Goal: Task Accomplishment & Management: Manage account settings

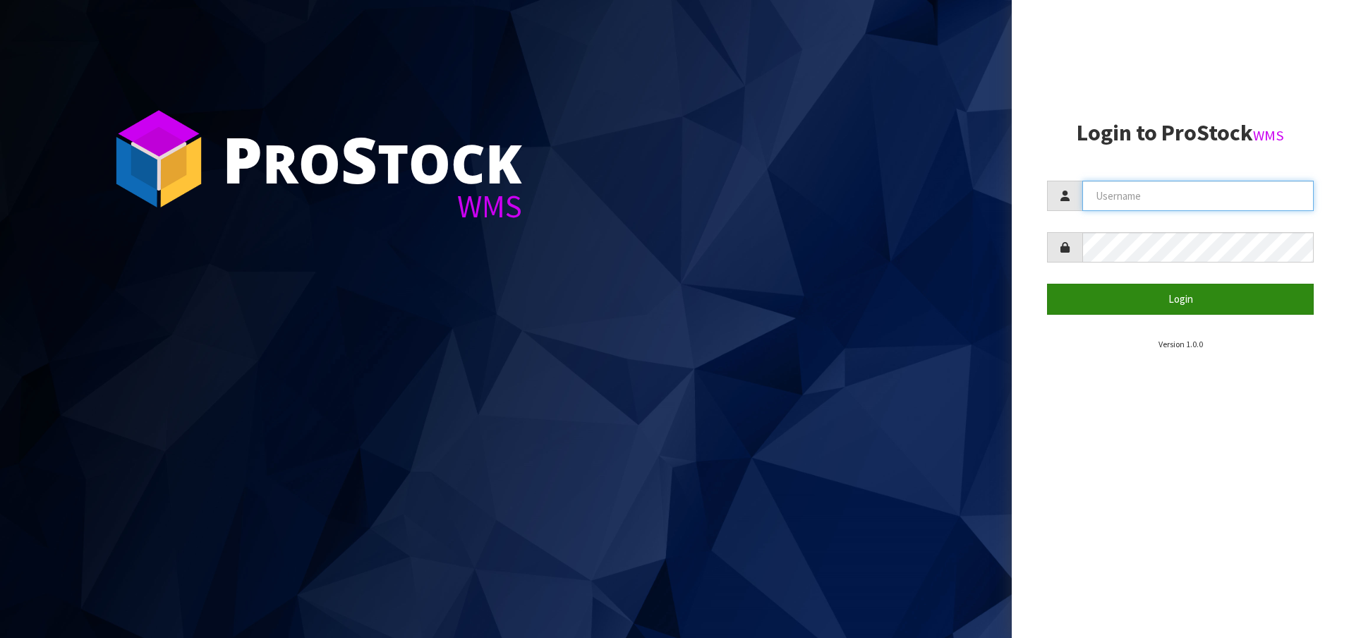
type input "[EMAIL_ADDRESS][DOMAIN_NAME]"
click at [1127, 288] on button "Login" at bounding box center [1180, 299] width 267 height 30
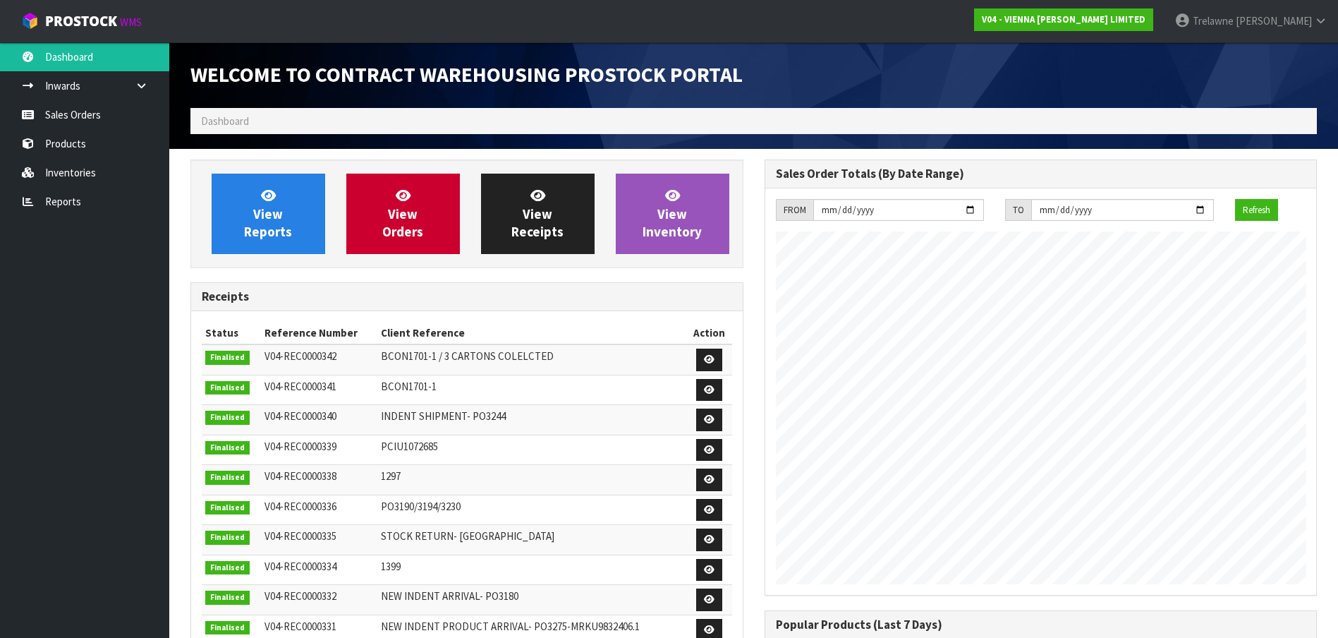
scroll to position [828, 574]
drag, startPoint x: 69, startPoint y: 109, endPoint x: 950, endPoint y: 6, distance: 886.6
click at [71, 109] on link "Sales Orders" at bounding box center [84, 114] width 169 height 29
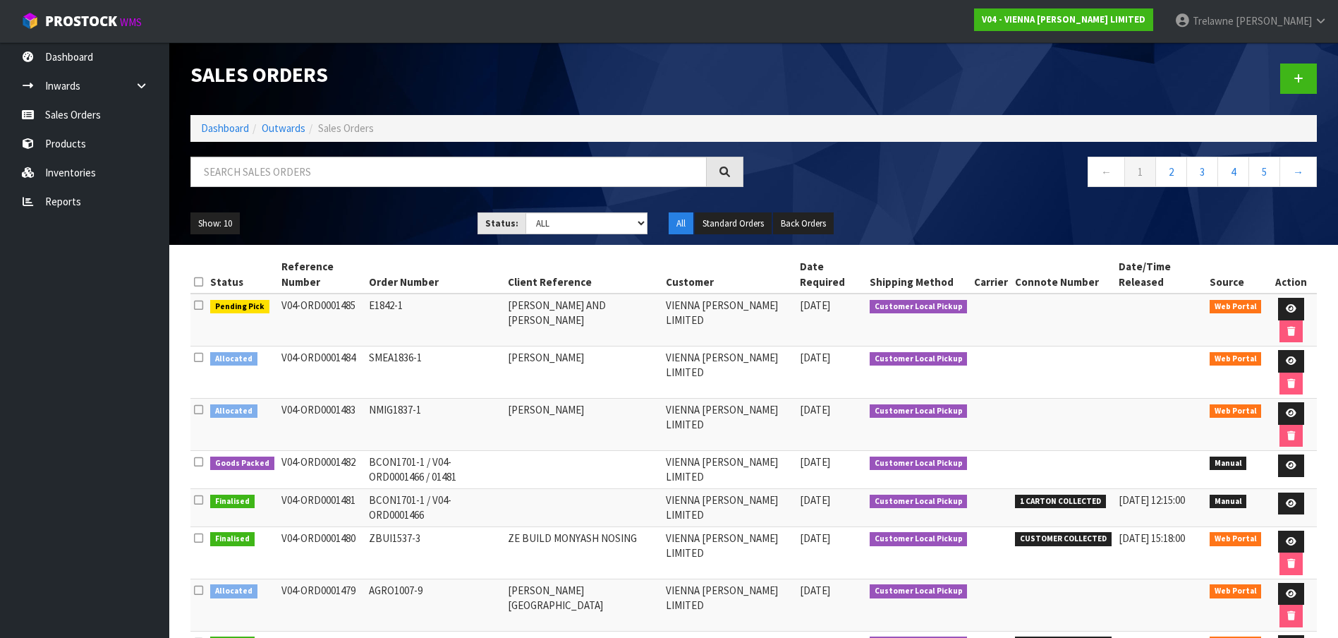
click at [248, 187] on div at bounding box center [467, 177] width 574 height 41
click at [248, 185] on input "text" at bounding box center [449, 172] width 516 height 30
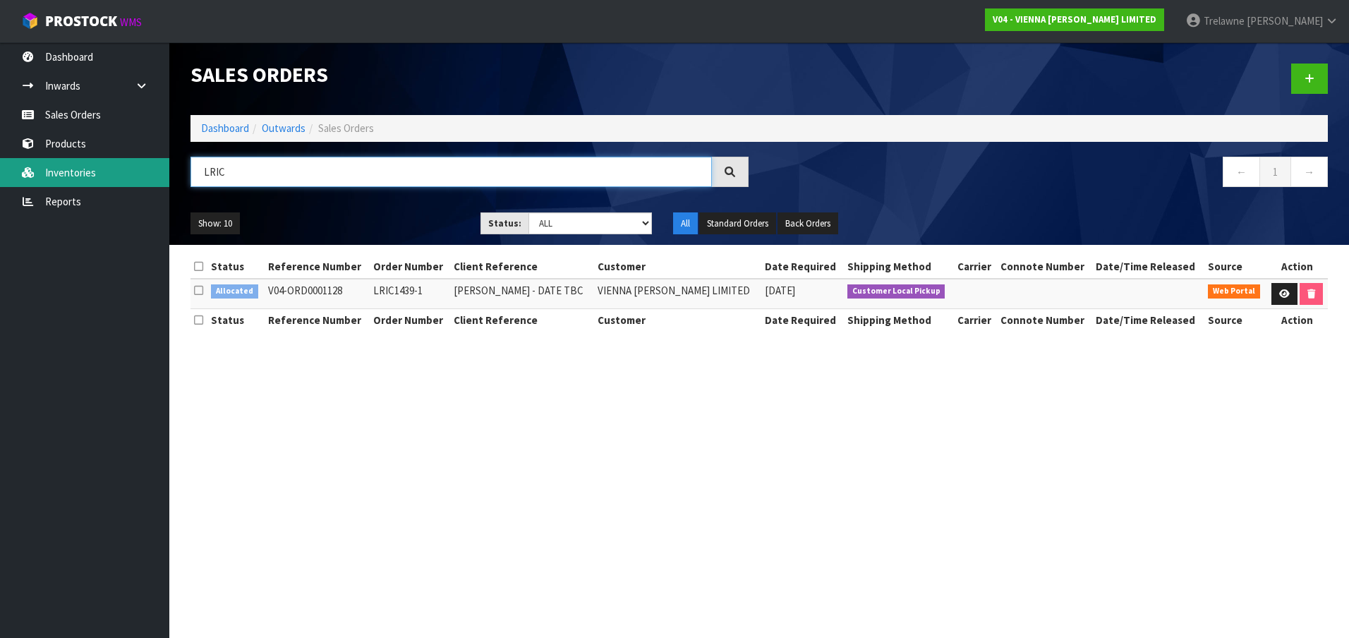
drag, startPoint x: 298, startPoint y: 169, endPoint x: 26, endPoint y: 185, distance: 272.8
click at [26, 185] on body "Toggle navigation ProStock WMS V04 - VIENNA [PERSON_NAME] LIMITED [PERSON_NAME]…" at bounding box center [674, 319] width 1349 height 638
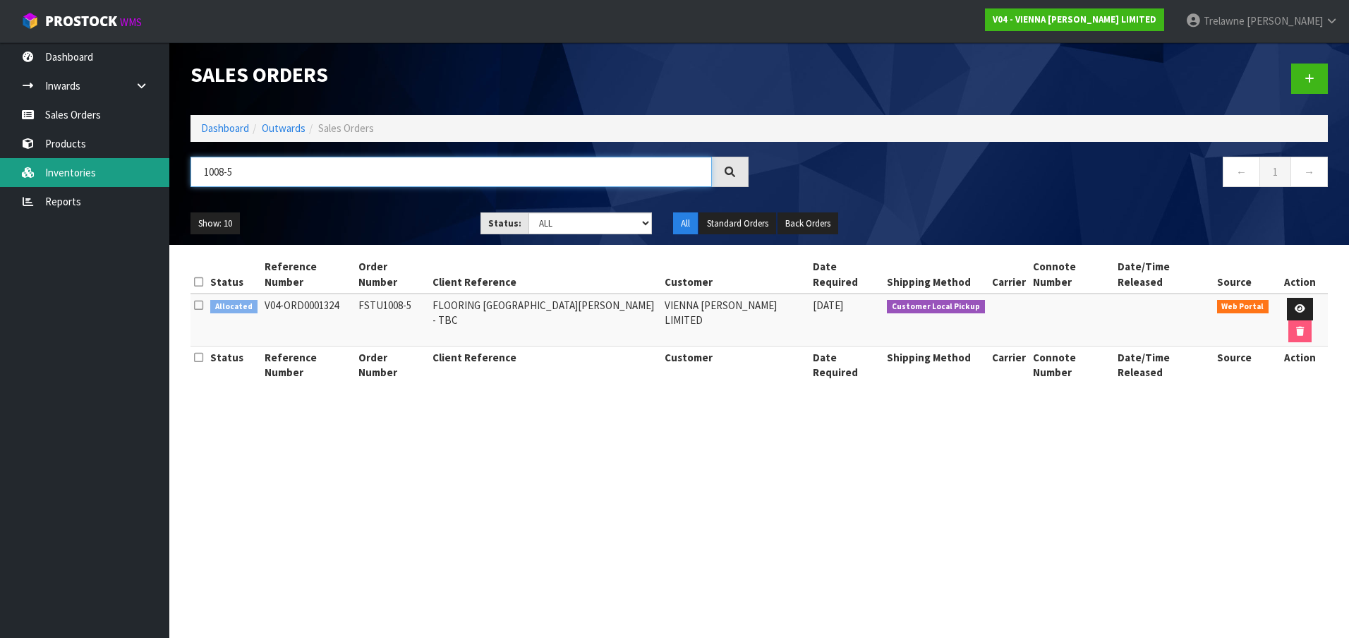
click at [123, 184] on body "Toggle navigation ProStock WMS V04 - VIENNA [PERSON_NAME] LIMITED [PERSON_NAME]…" at bounding box center [674, 319] width 1349 height 638
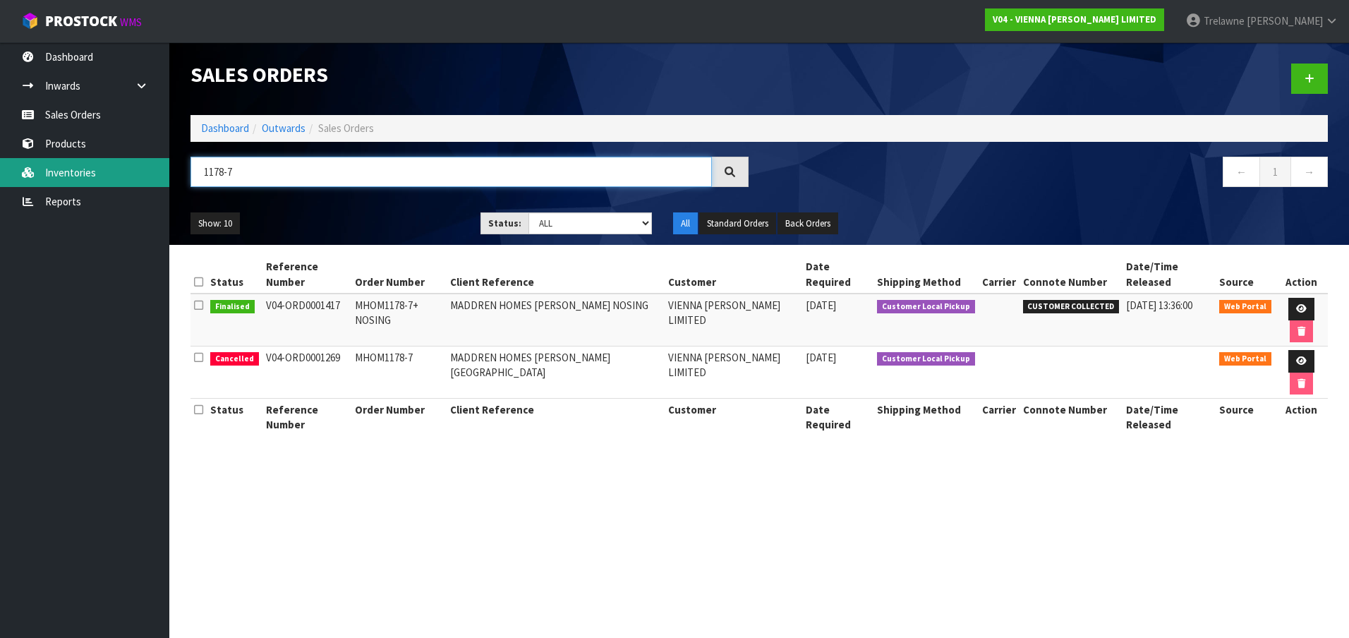
drag, startPoint x: 186, startPoint y: 169, endPoint x: 38, endPoint y: 171, distance: 147.5
click at [59, 169] on body "Toggle navigation ProStock WMS V04 - VIENNA [PERSON_NAME] LIMITED [PERSON_NAME]…" at bounding box center [674, 319] width 1349 height 638
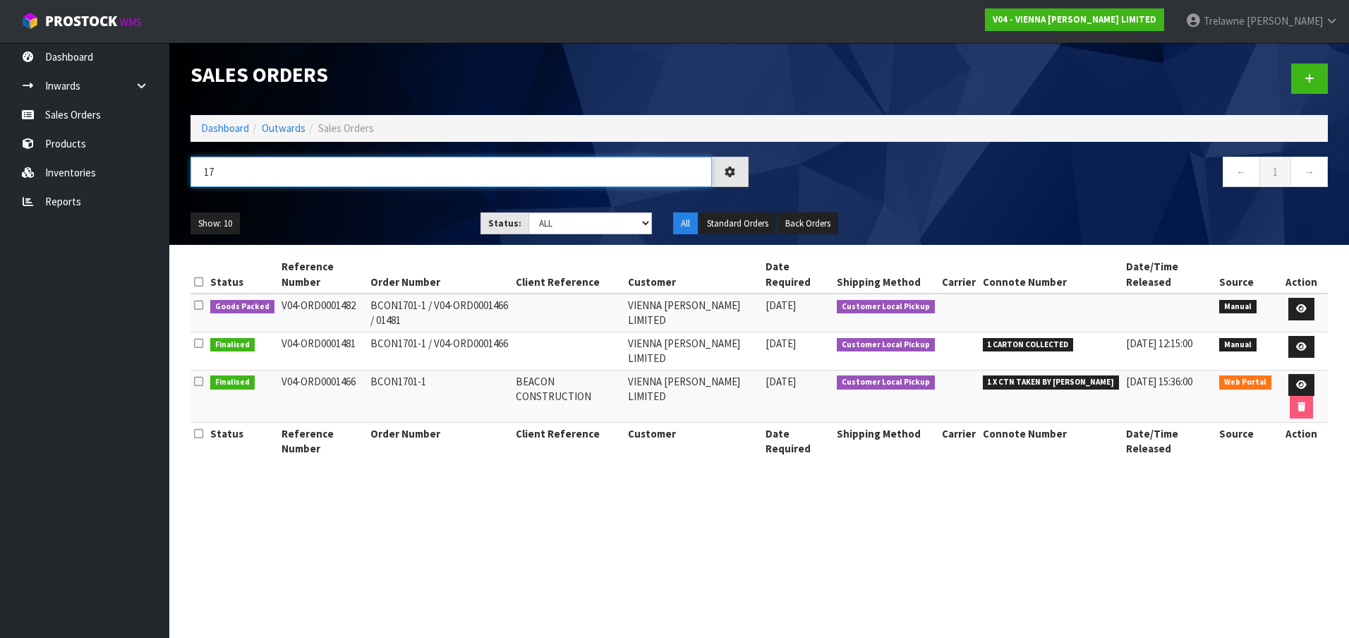
type input "1"
type input "721-15"
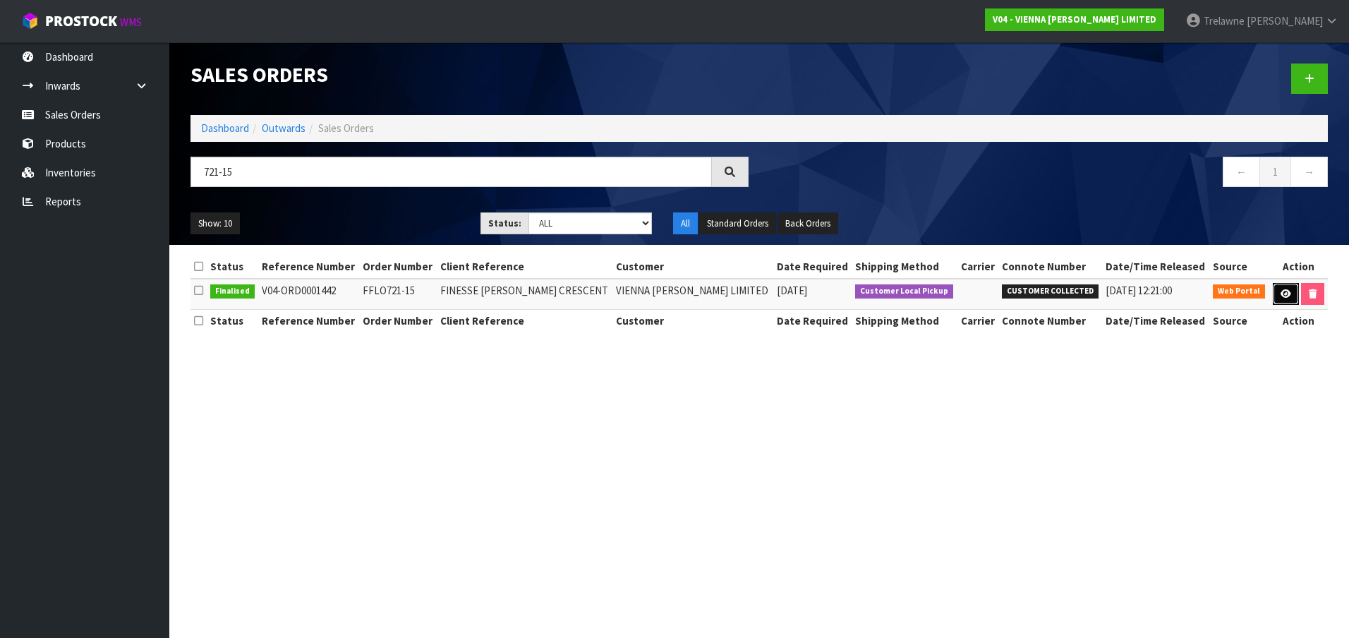
click at [1288, 294] on link at bounding box center [1286, 294] width 26 height 23
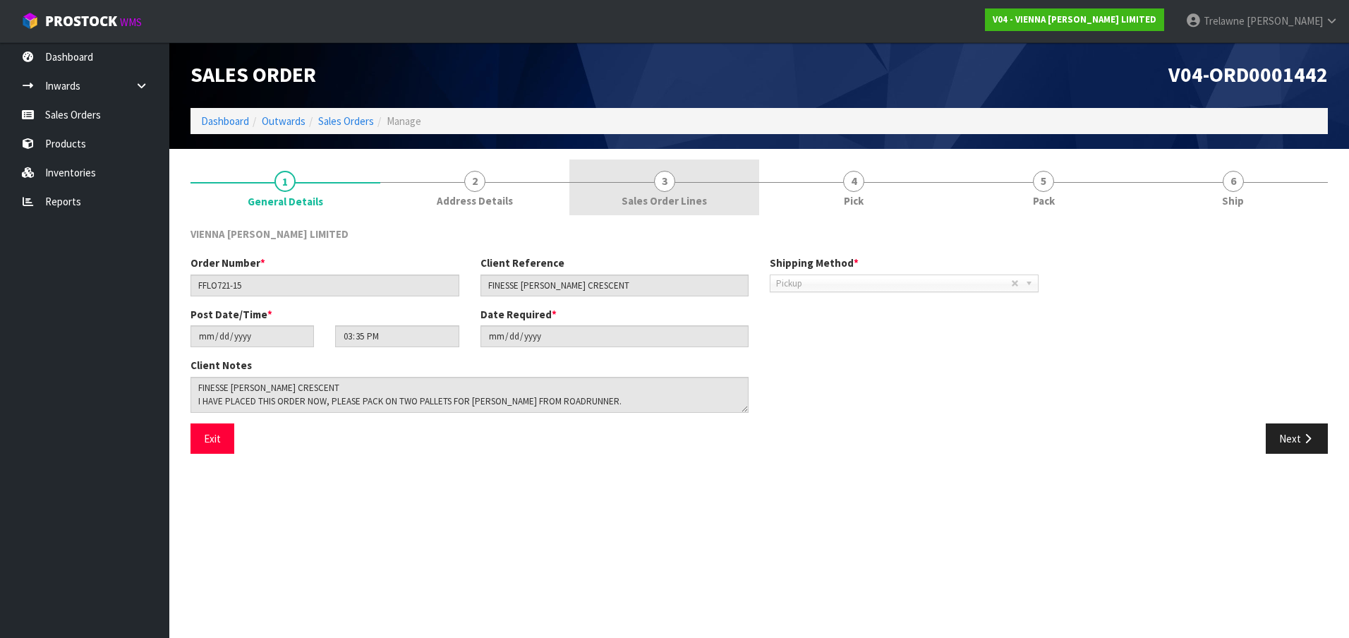
click at [662, 177] on span "3" at bounding box center [664, 181] width 21 height 21
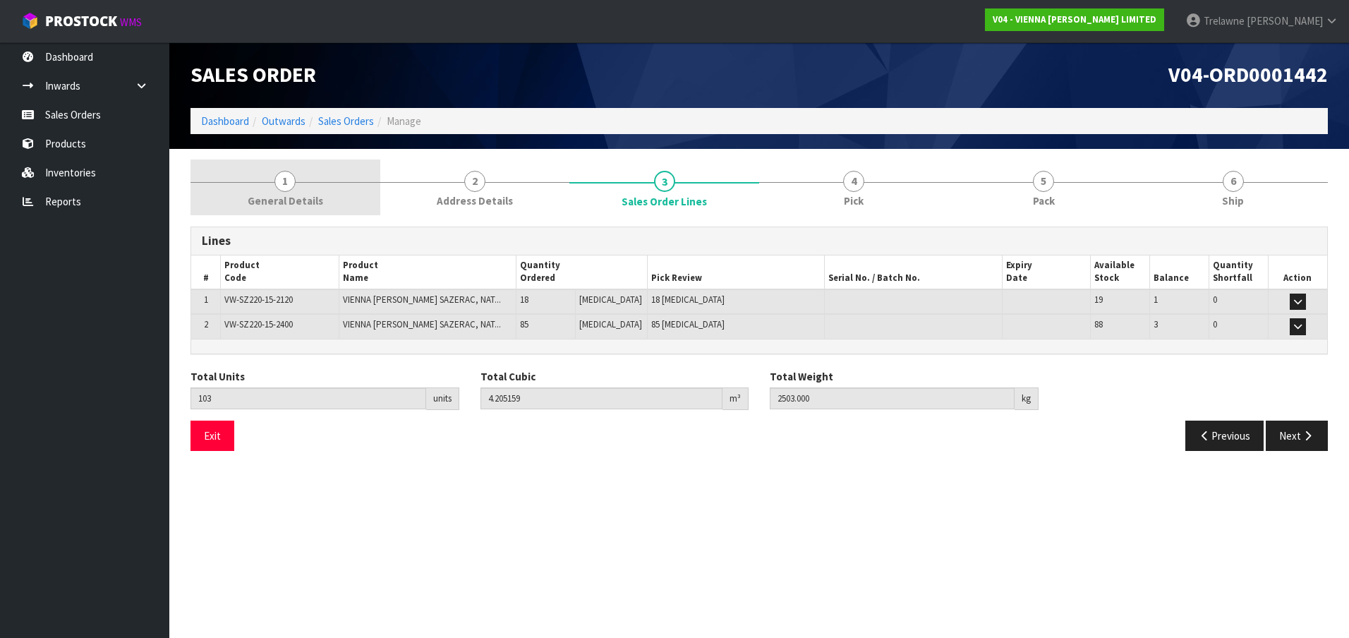
click at [286, 183] on span "1" at bounding box center [284, 181] width 21 height 21
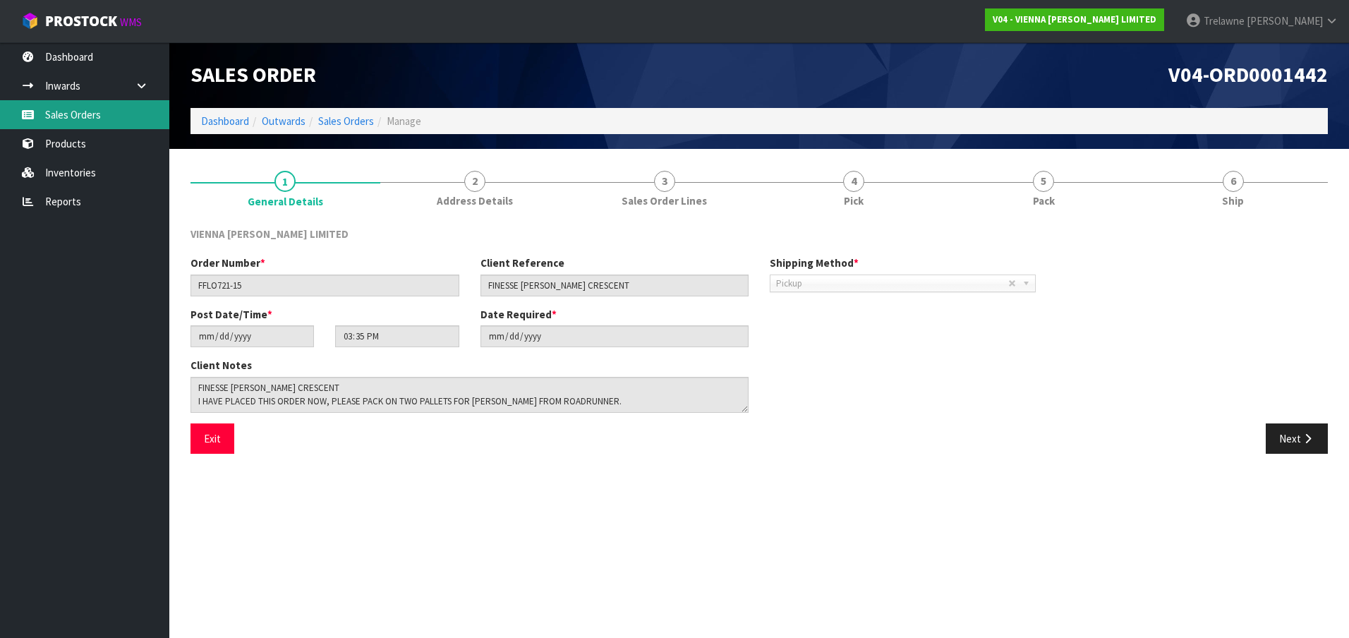
click at [97, 114] on link "Sales Orders" at bounding box center [84, 114] width 169 height 29
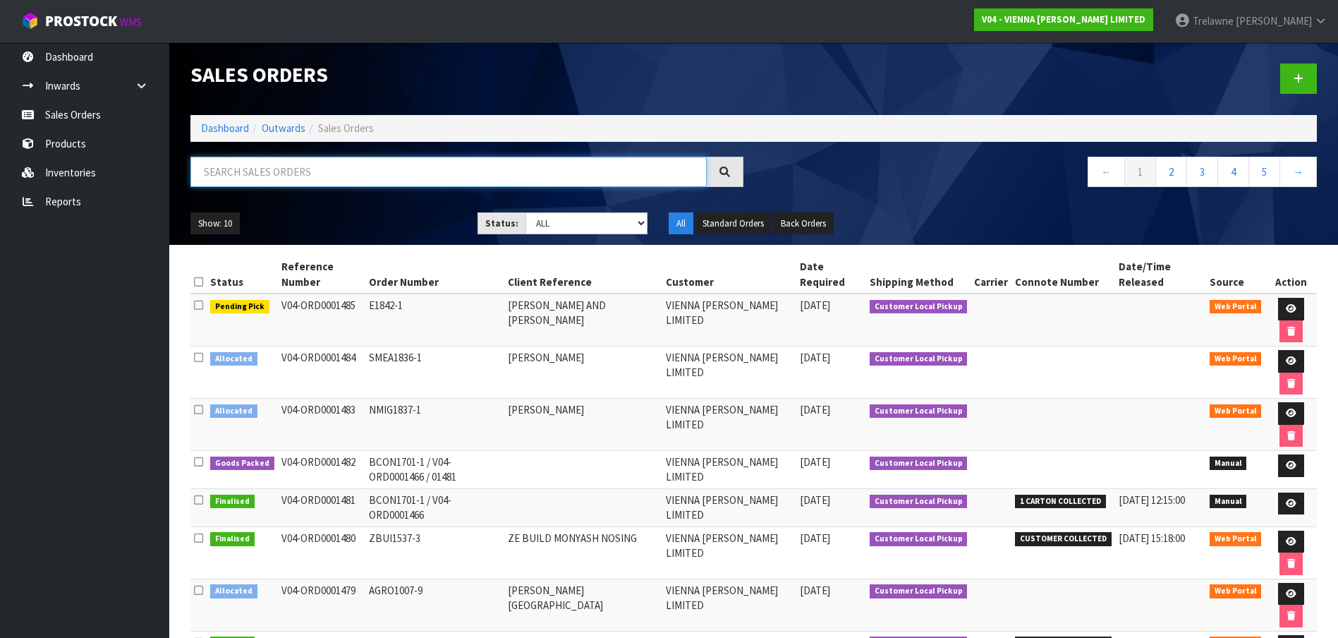
click at [289, 165] on input "text" at bounding box center [449, 172] width 516 height 30
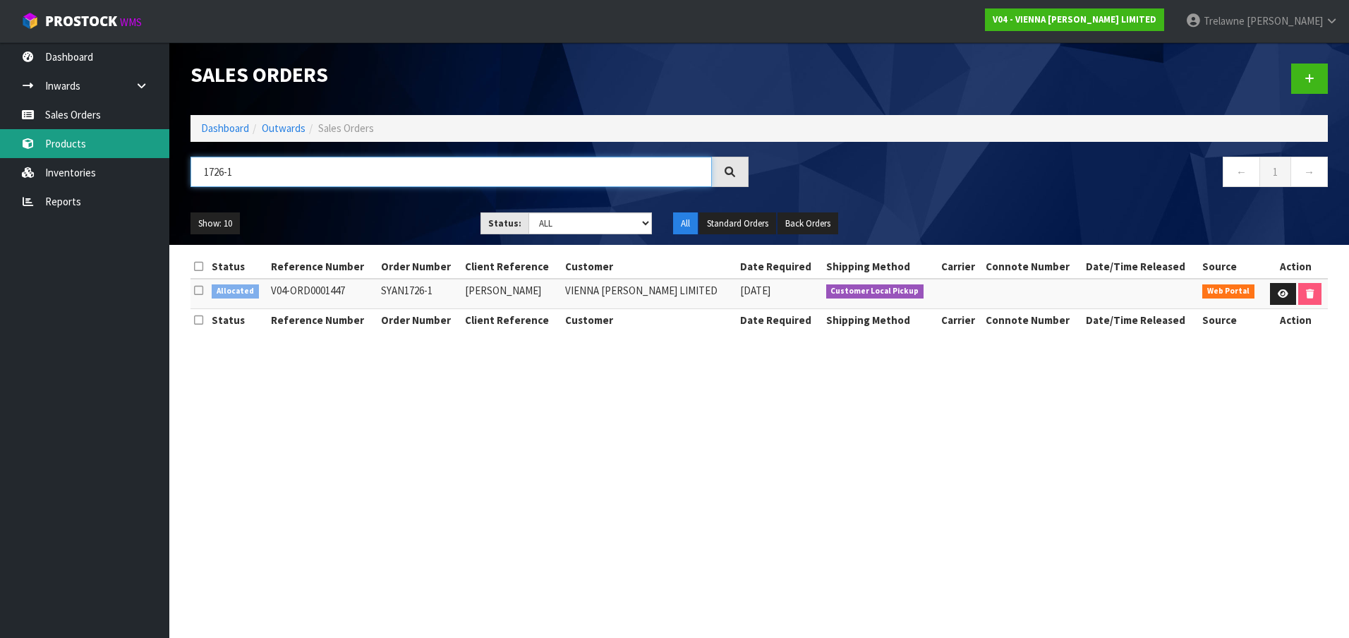
drag, startPoint x: 247, startPoint y: 167, endPoint x: 27, endPoint y: 154, distance: 220.5
click at [87, 159] on body "Toggle navigation ProStock WMS V04 - VIENNA [PERSON_NAME] LIMITED [PERSON_NAME]…" at bounding box center [674, 319] width 1349 height 638
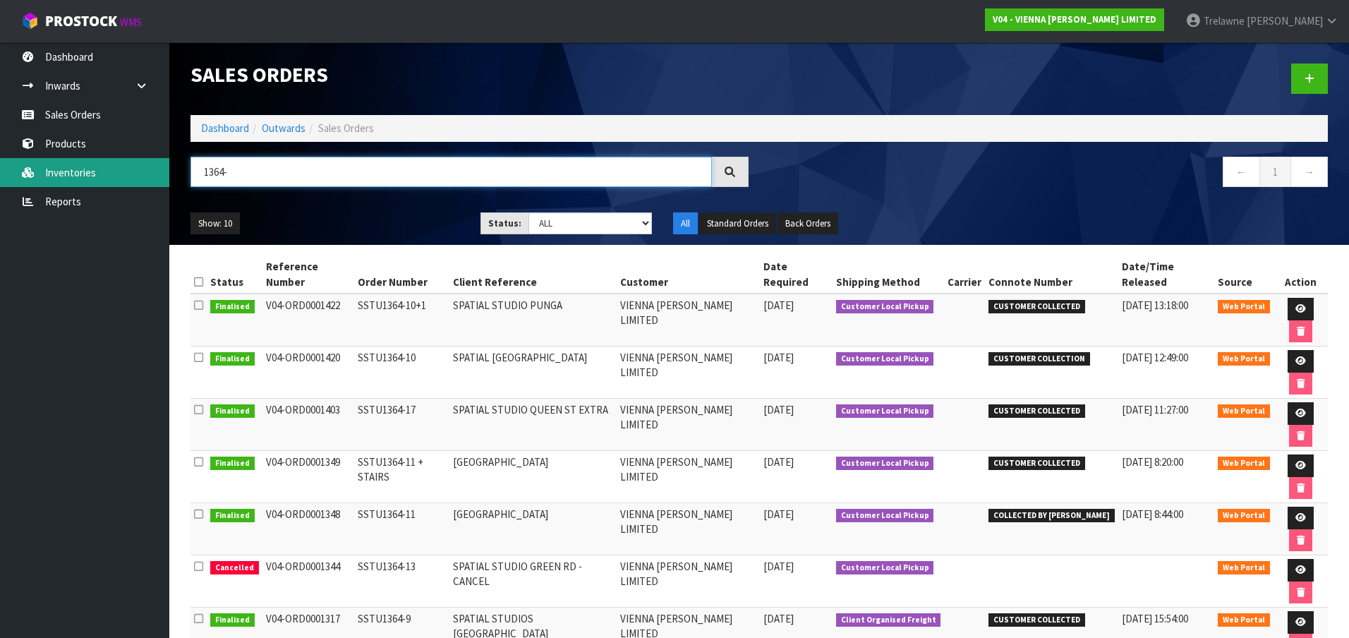
drag, startPoint x: 236, startPoint y: 174, endPoint x: 169, endPoint y: 166, distance: 67.6
click at [169, 166] on body "Toggle navigation ProStock WMS V04 - VIENNA [PERSON_NAME] LIMITED [PERSON_NAME]…" at bounding box center [674, 319] width 1349 height 638
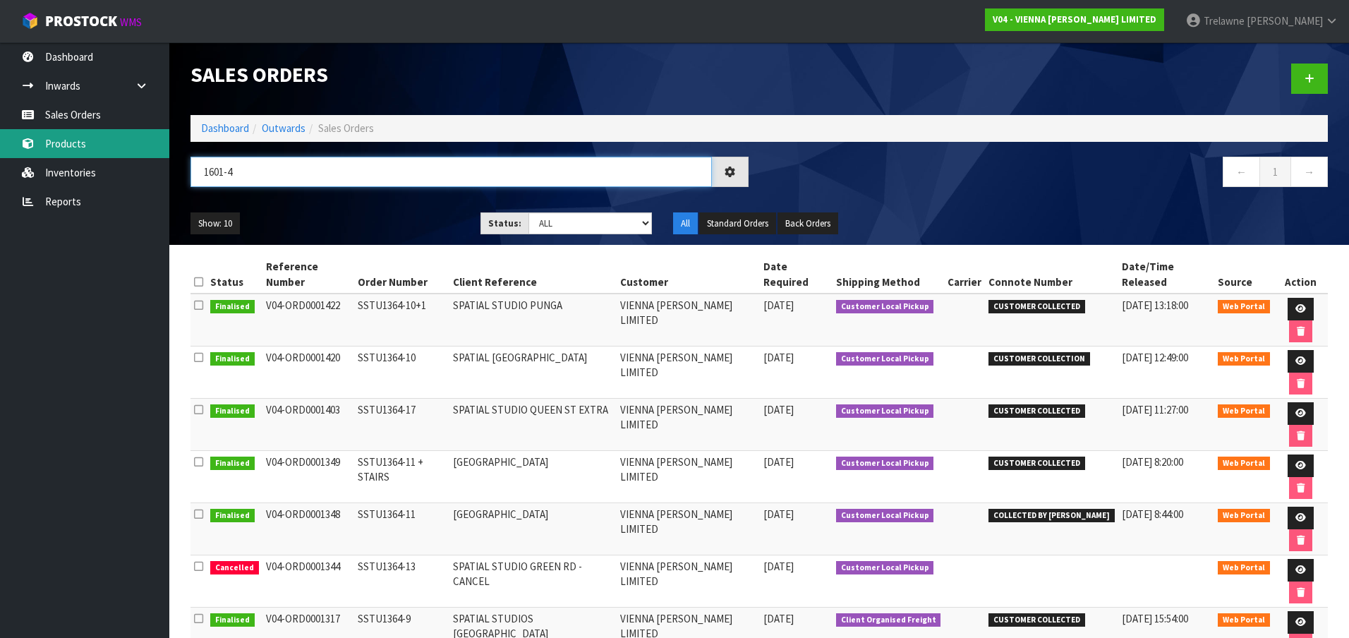
type input "1601-4"
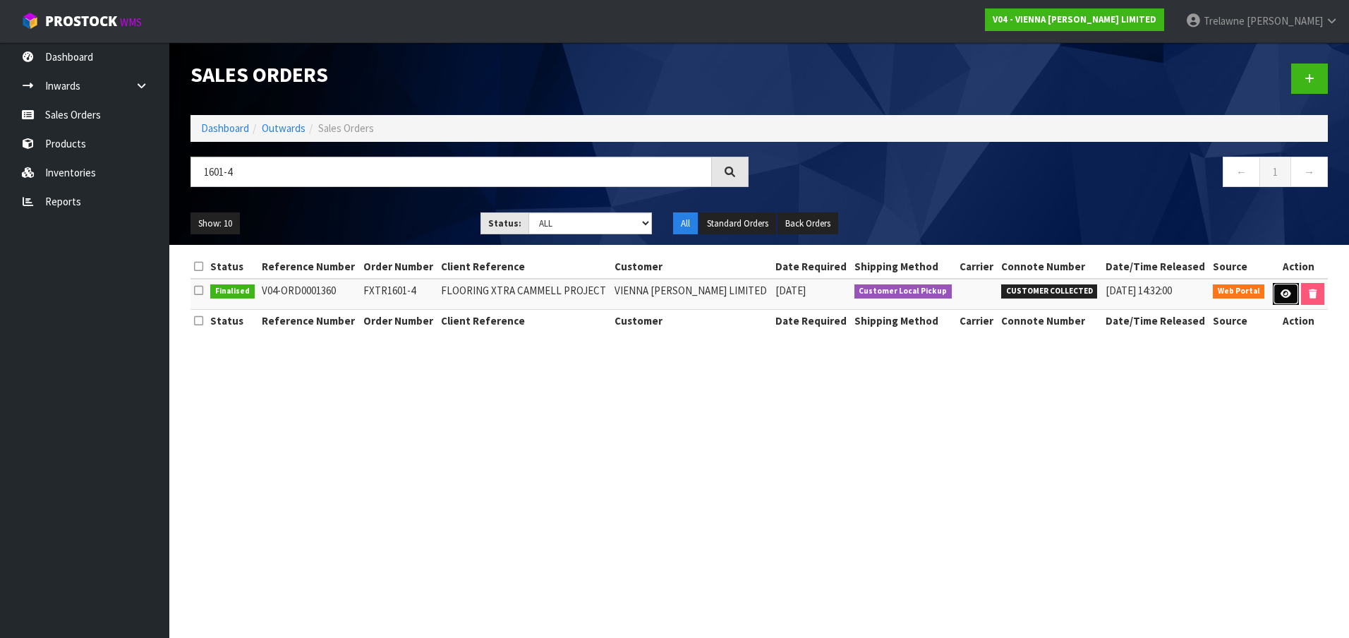
click at [1286, 292] on icon at bounding box center [1286, 293] width 11 height 9
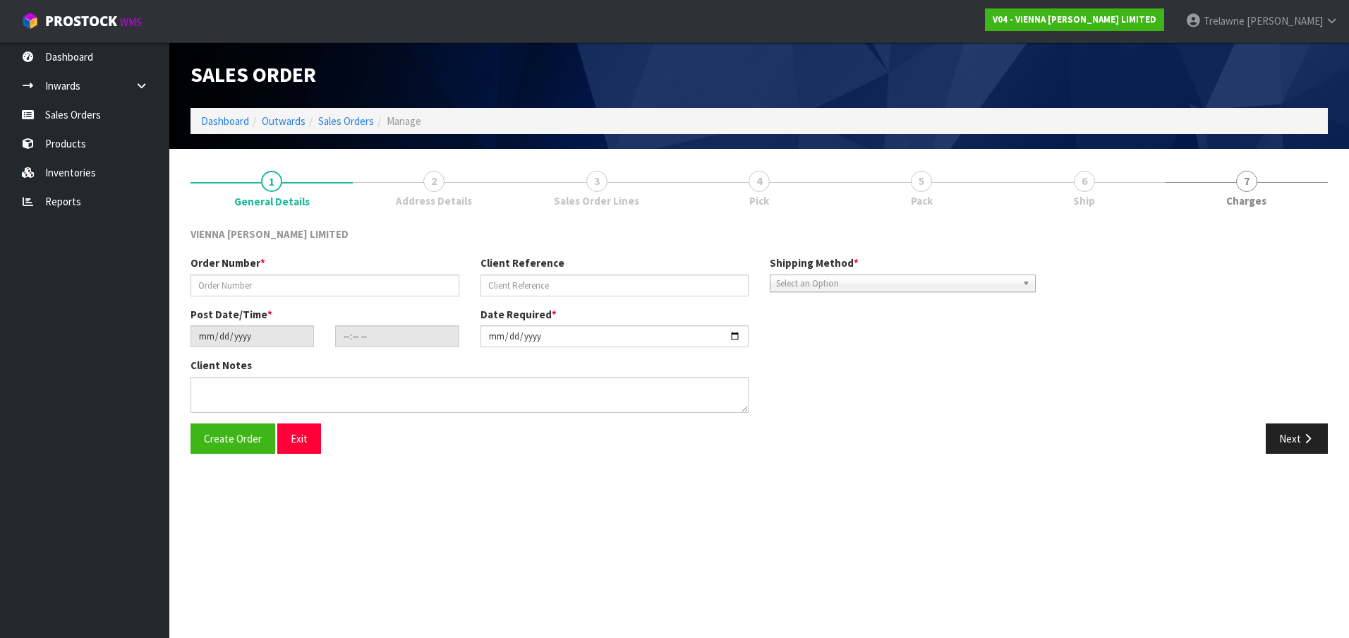
type input "FXTR1601-4"
type input "FLOORING XTRA CAMMELL PROJECT"
type input "[DATE]"
type input "14:37:00.000"
type input "[DATE]"
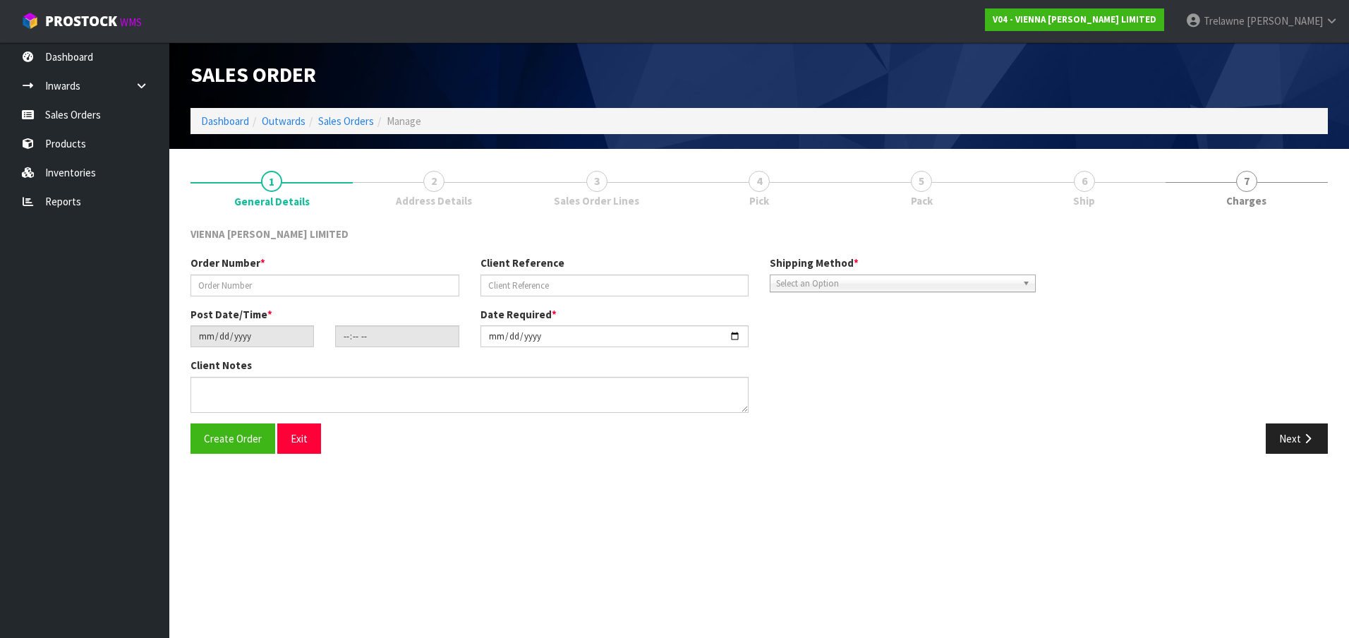
type textarea "FLOORING XTRA CAMMELL PROJECT BASCIK ARE COLLECTING"
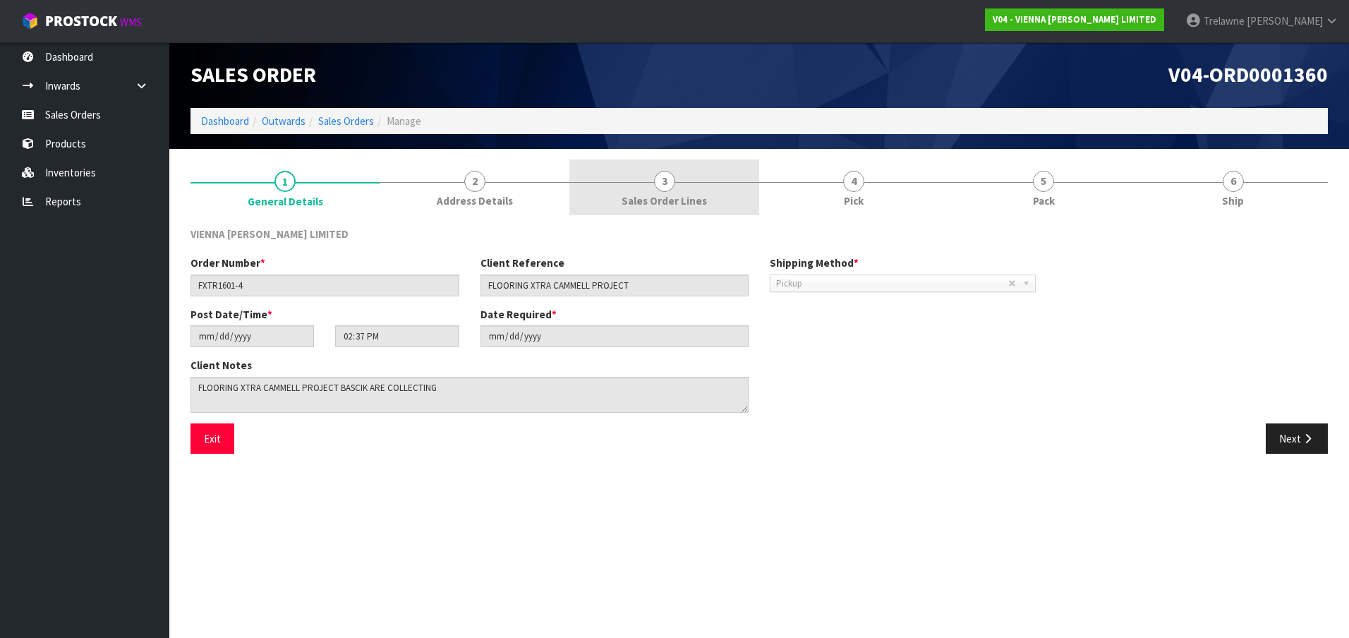
drag, startPoint x: 668, startPoint y: 179, endPoint x: 670, endPoint y: 186, distance: 7.2
click at [669, 179] on span "3" at bounding box center [664, 181] width 21 height 21
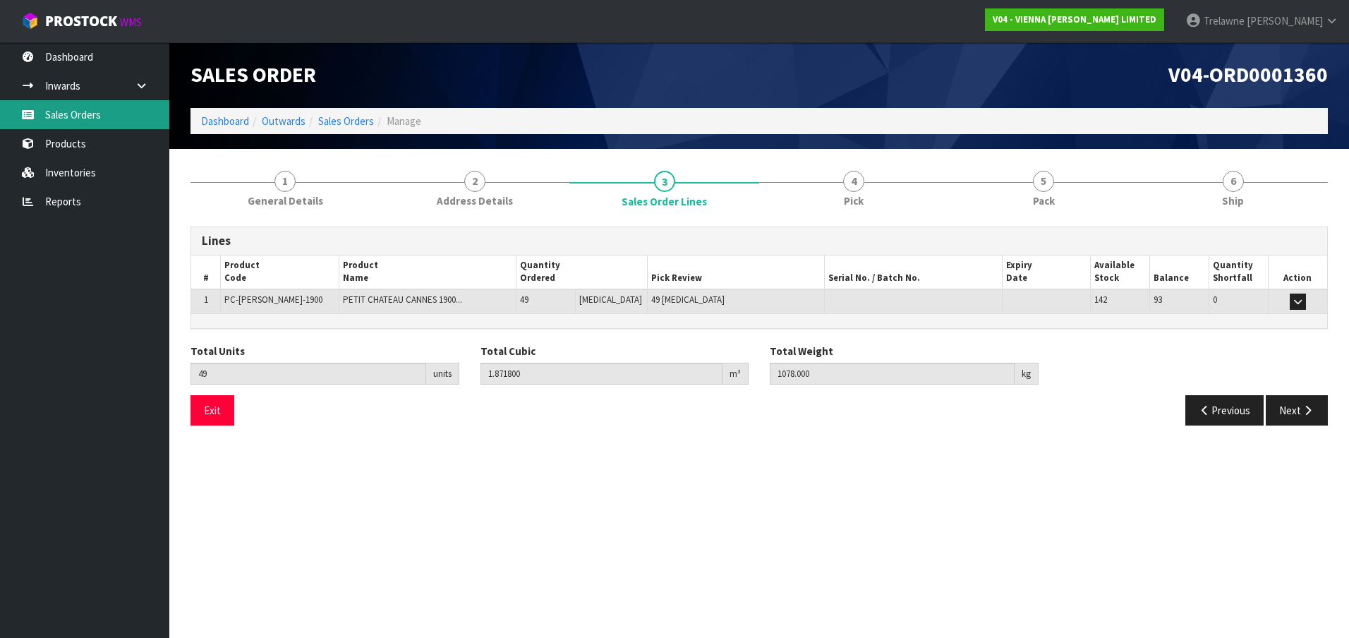
click at [84, 110] on link "Sales Orders" at bounding box center [84, 114] width 169 height 29
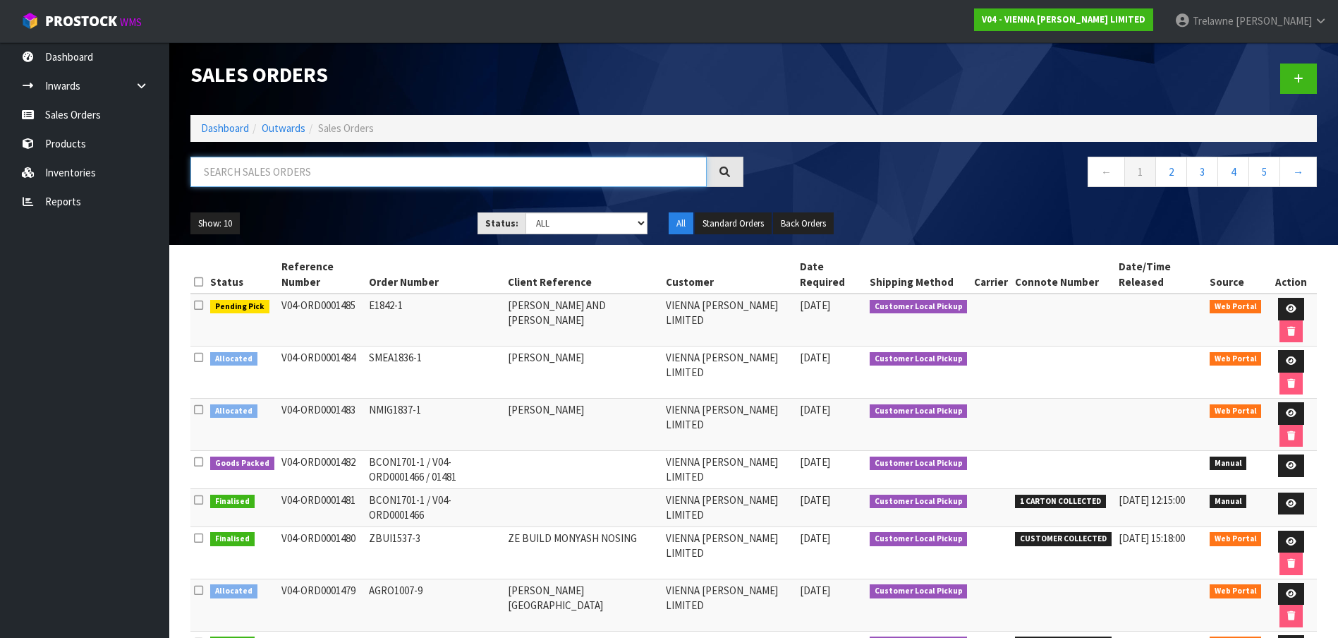
click at [277, 178] on input "text" at bounding box center [449, 172] width 516 height 30
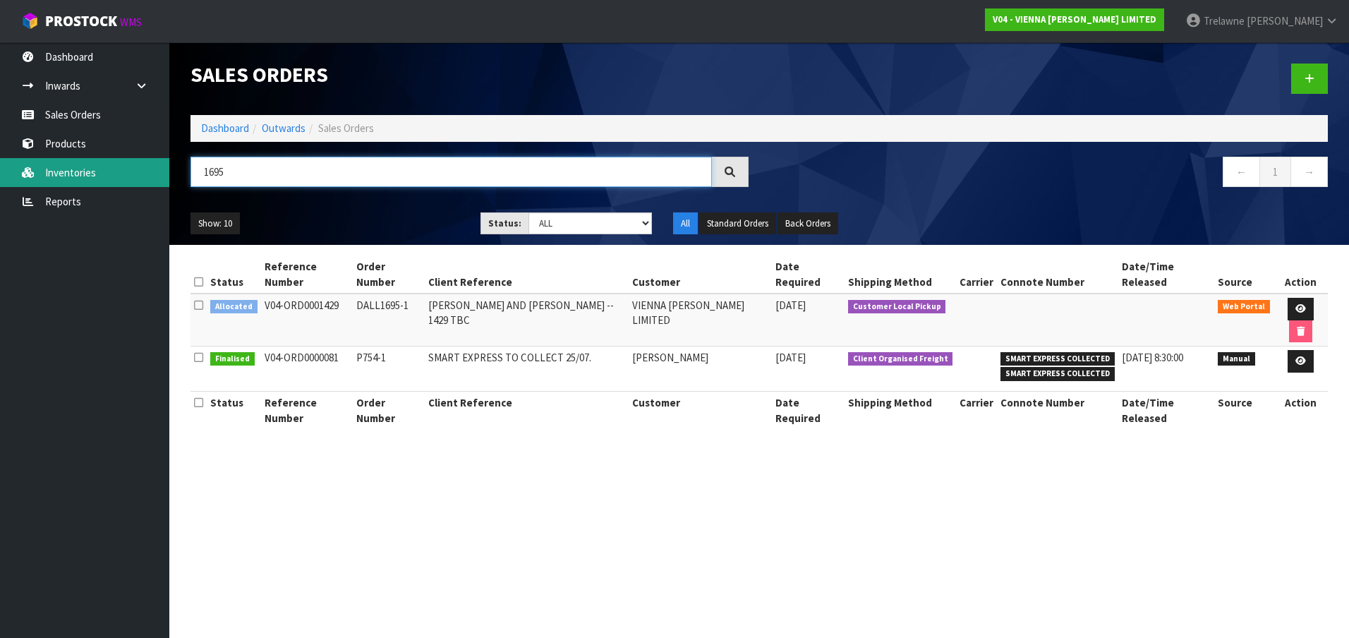
click at [175, 176] on header "Sales Orders Dashboard Outwards Sales Orders 1695 ← 1 → Show: 10 5 10 25 50 Sta…" at bounding box center [759, 143] width 1180 height 202
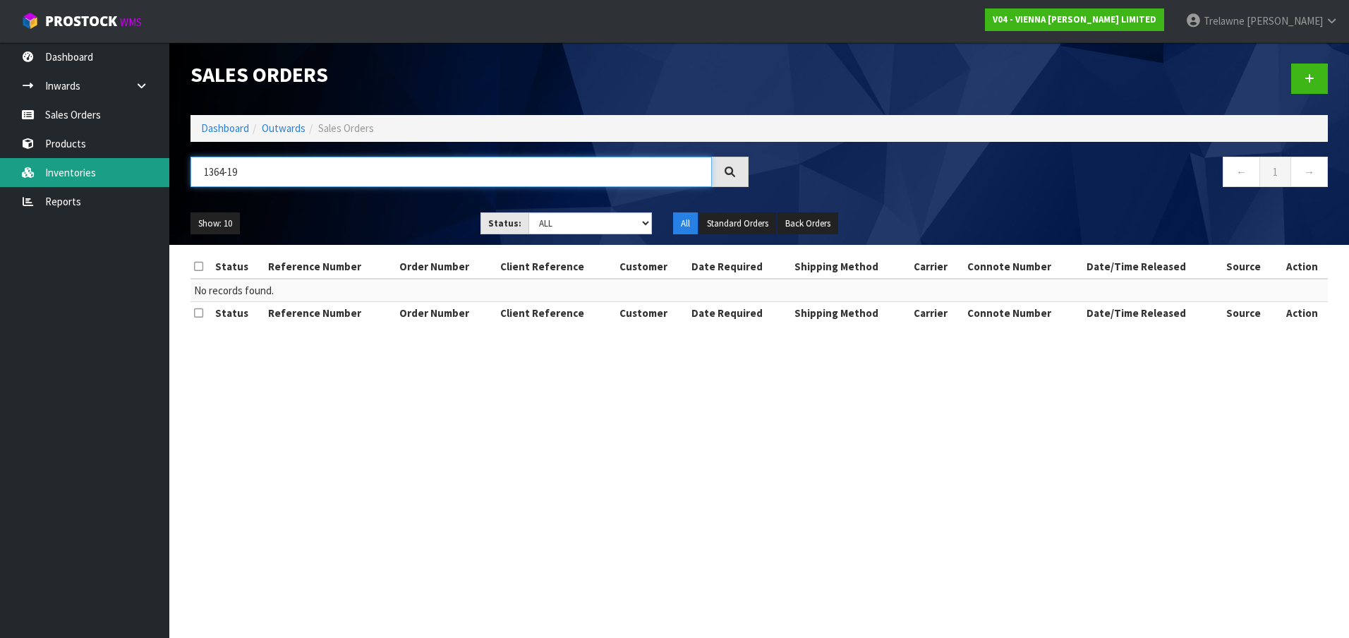
drag, startPoint x: 223, startPoint y: 168, endPoint x: 223, endPoint y: 176, distance: 8.5
click at [154, 169] on body "Toggle navigation ProStock WMS V04 - VIENNA [PERSON_NAME] LIMITED [PERSON_NAME]…" at bounding box center [674, 319] width 1349 height 638
click at [250, 176] on input "1364-19" at bounding box center [451, 172] width 521 height 30
drag, startPoint x: 250, startPoint y: 176, endPoint x: 102, endPoint y: 171, distance: 147.5
click at [111, 170] on body "Toggle navigation ProStock WMS V04 - VIENNA [PERSON_NAME] LIMITED [PERSON_NAME]…" at bounding box center [674, 319] width 1349 height 638
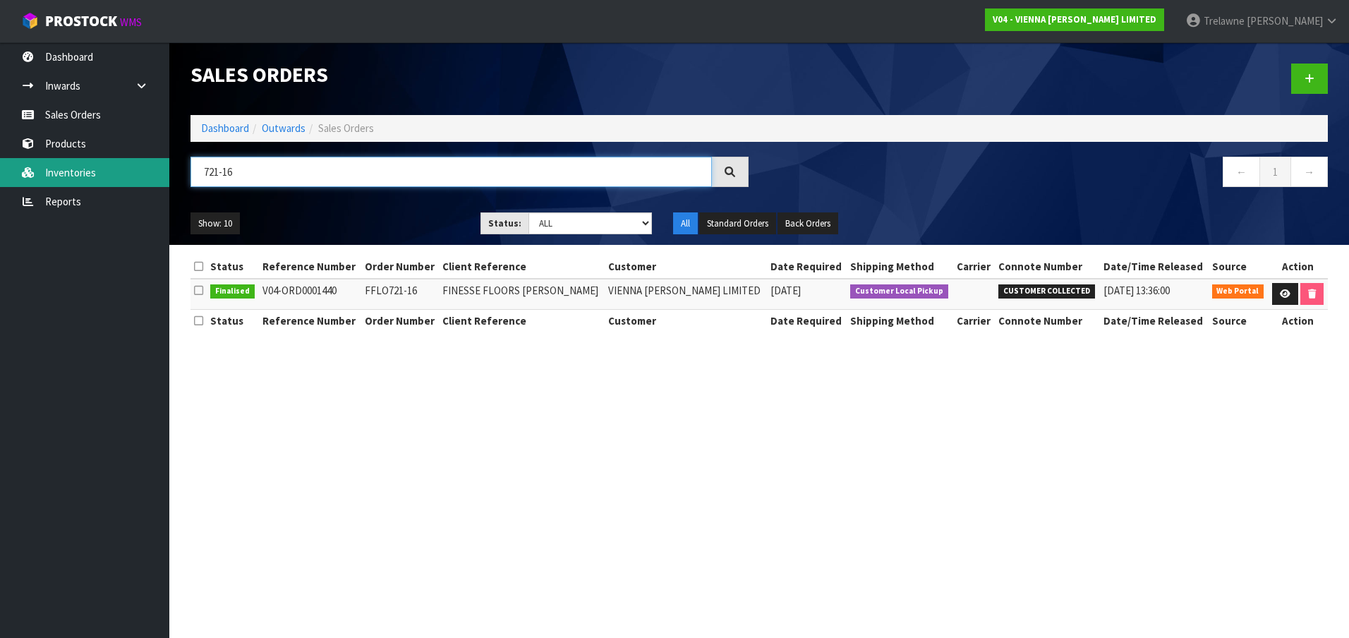
drag, startPoint x: 249, startPoint y: 165, endPoint x: 154, endPoint y: 178, distance: 96.1
click at [162, 176] on body "Toggle navigation ProStock WMS V04 - VIENNA [PERSON_NAME] LIMITED [PERSON_NAME]…" at bounding box center [674, 319] width 1349 height 638
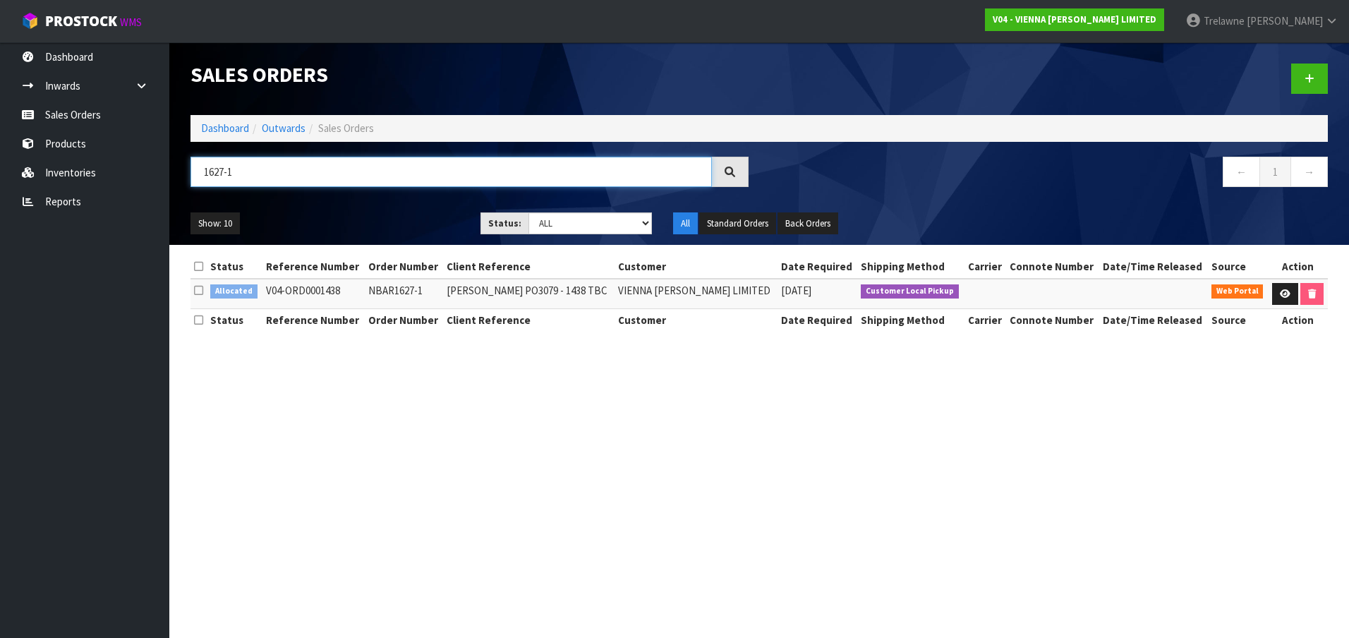
drag, startPoint x: 249, startPoint y: 169, endPoint x: 205, endPoint y: 173, distance: 43.9
click at [212, 172] on input "1627-1" at bounding box center [451, 172] width 521 height 30
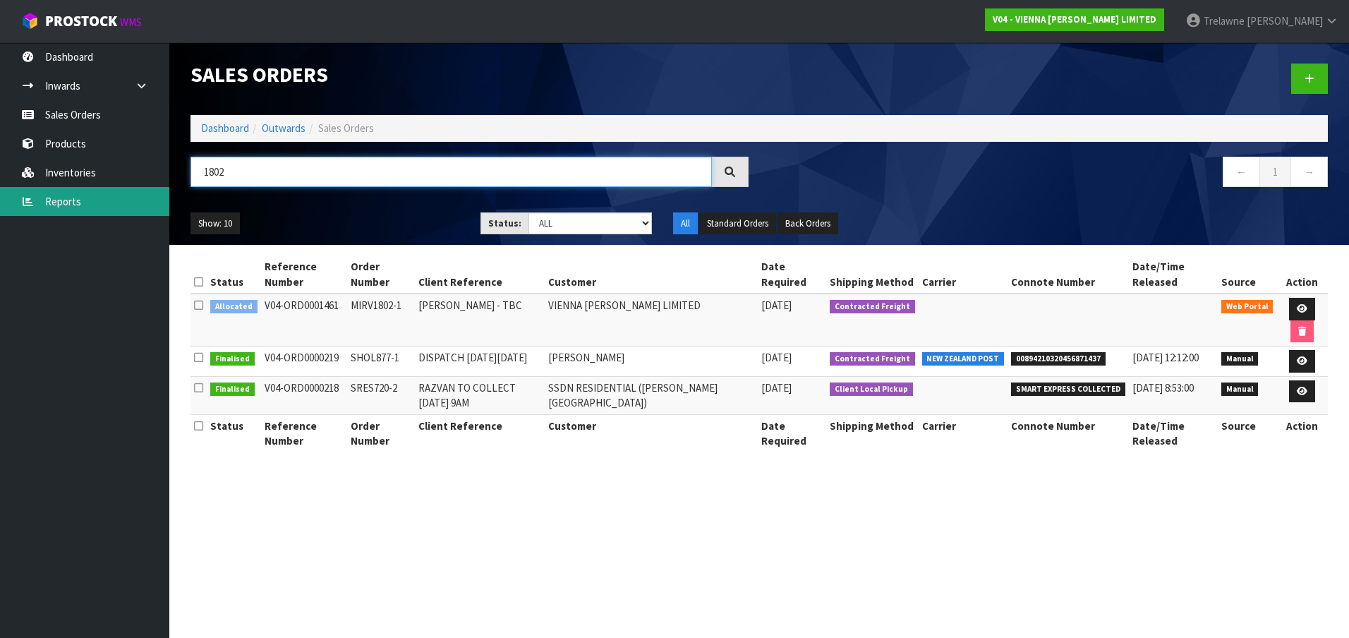
drag, startPoint x: 262, startPoint y: 171, endPoint x: 105, endPoint y: 188, distance: 157.5
click at [166, 175] on body "Toggle navigation ProStock WMS V04 - VIENNA [PERSON_NAME] LIMITED [PERSON_NAME]…" at bounding box center [674, 319] width 1349 height 638
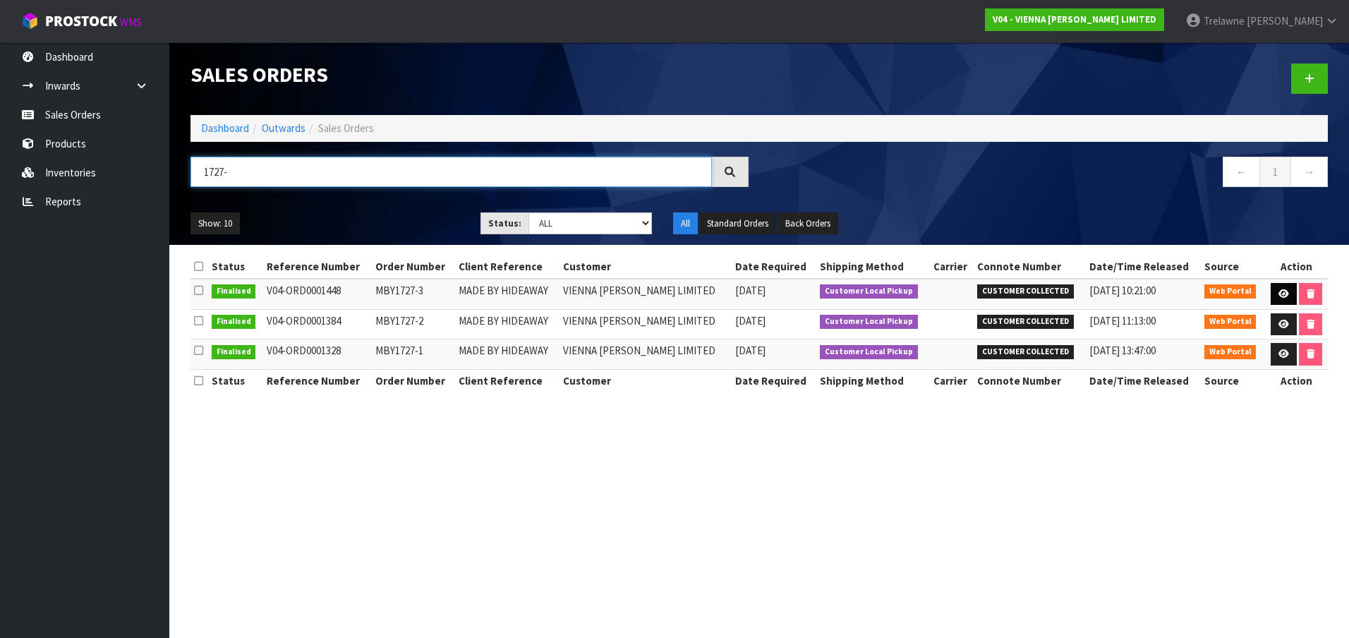
type input "1727-"
click at [1282, 295] on icon at bounding box center [1283, 293] width 11 height 9
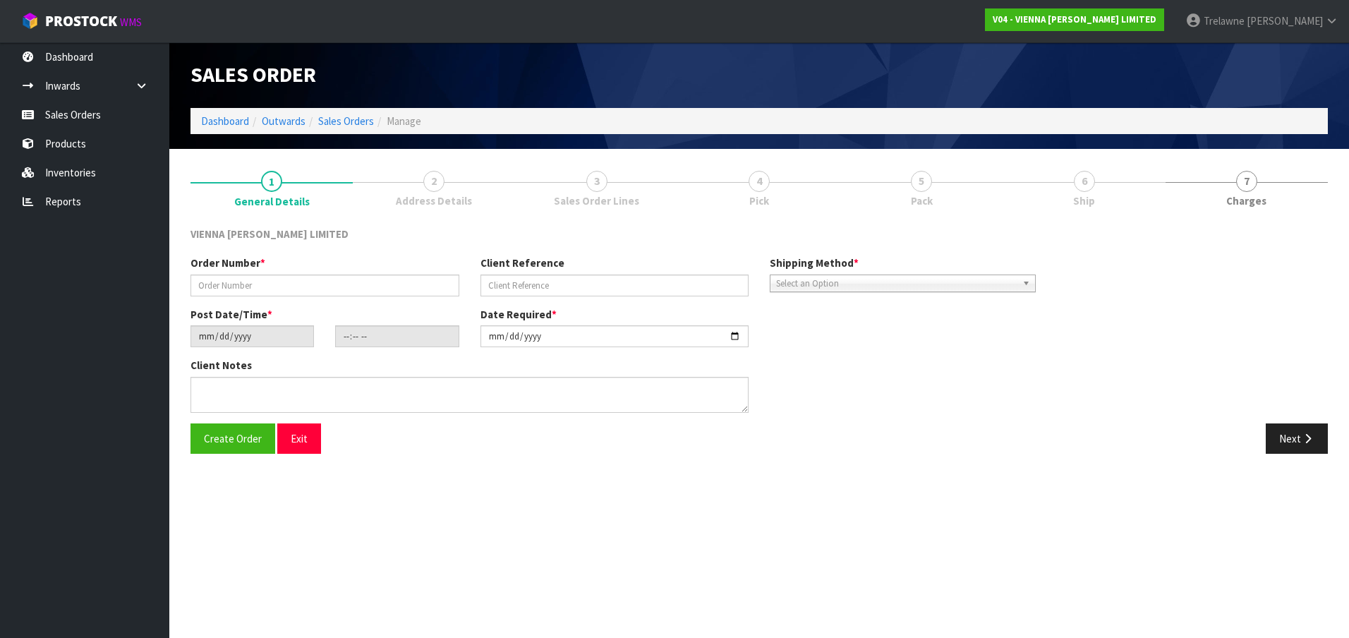
type input "MBY1727-3"
type input "MADE BY HIDEAWAY"
type input "[DATE]"
type input "13:12:00.000"
type input "[DATE]"
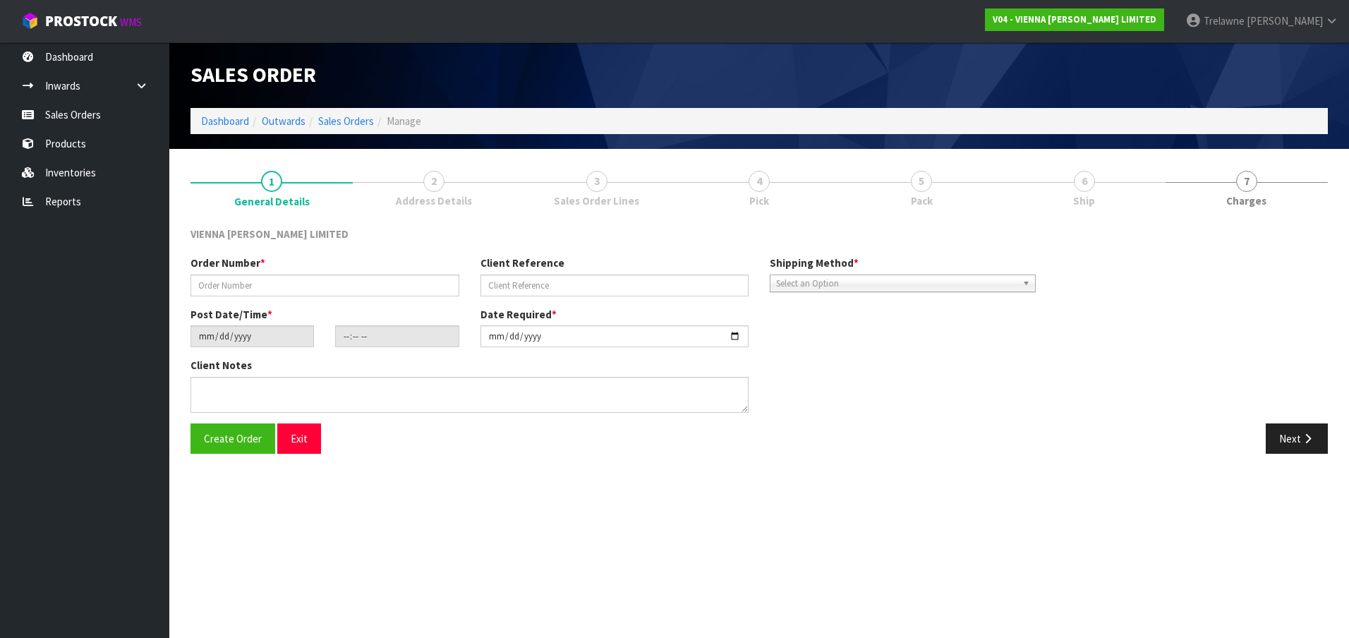
type textarea "MADE BY HIDEAWAY"
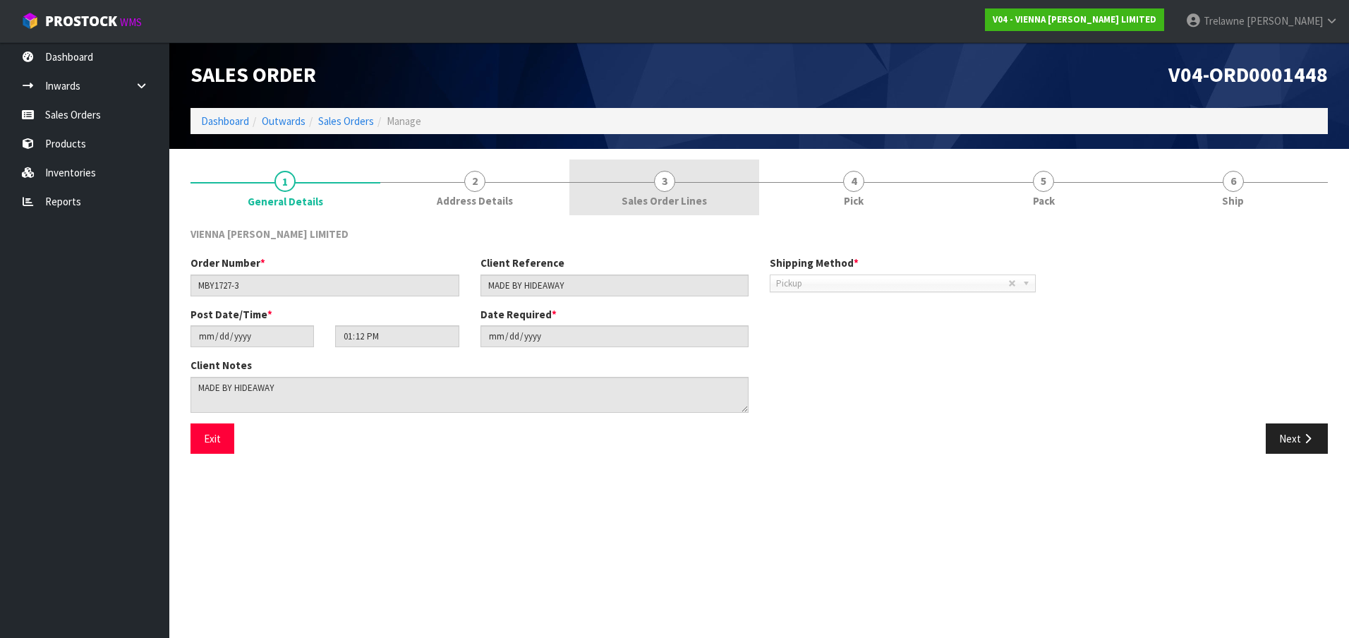
click at [670, 193] on span "Sales Order Lines" at bounding box center [664, 200] width 85 height 15
